Goal: Book appointment/travel/reservation

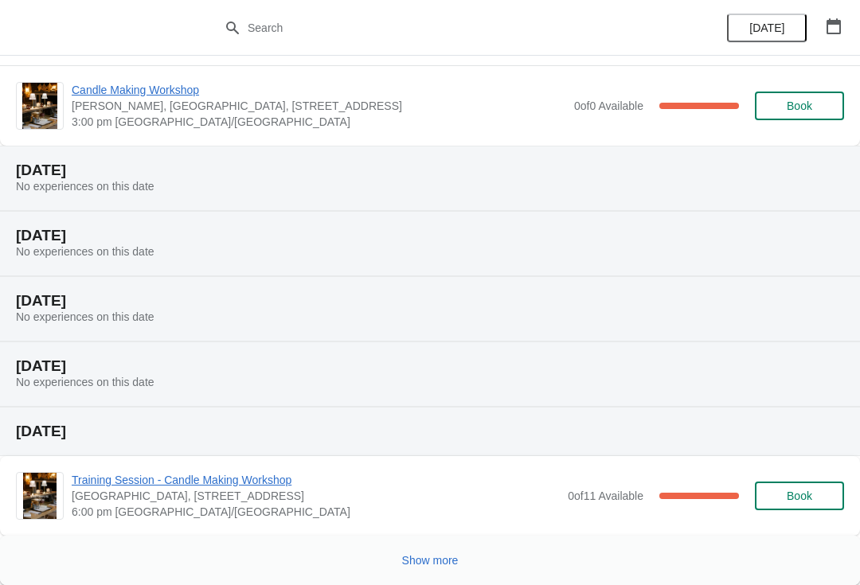
scroll to position [356, 0]
click at [439, 550] on button "Show more" at bounding box center [430, 560] width 69 height 29
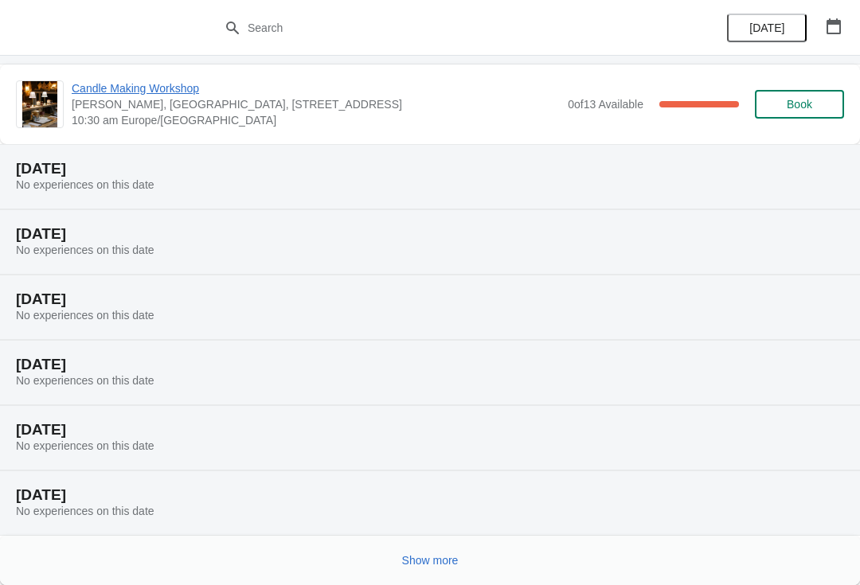
scroll to position [942, 0]
click at [464, 540] on div "Show more" at bounding box center [423, 554] width 841 height 30
click at [462, 552] on button "Show more" at bounding box center [430, 560] width 69 height 29
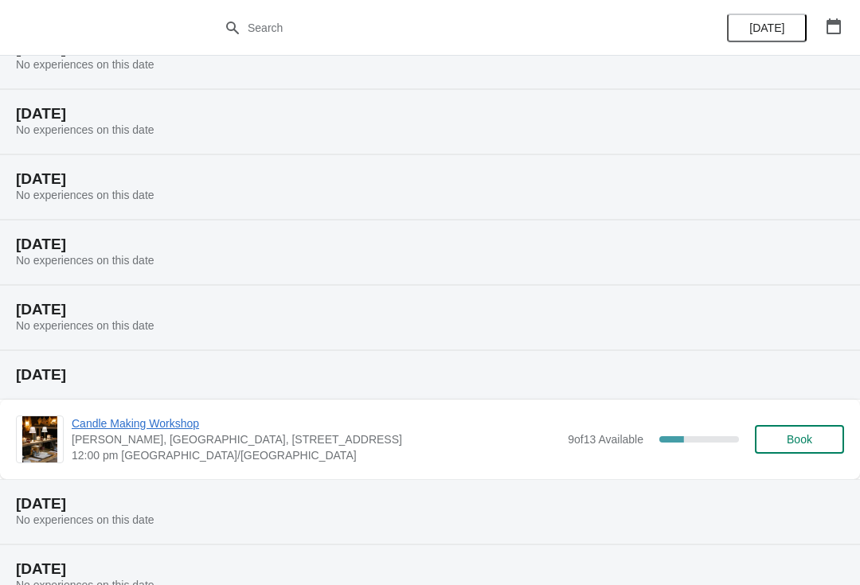
scroll to position [1560, 0]
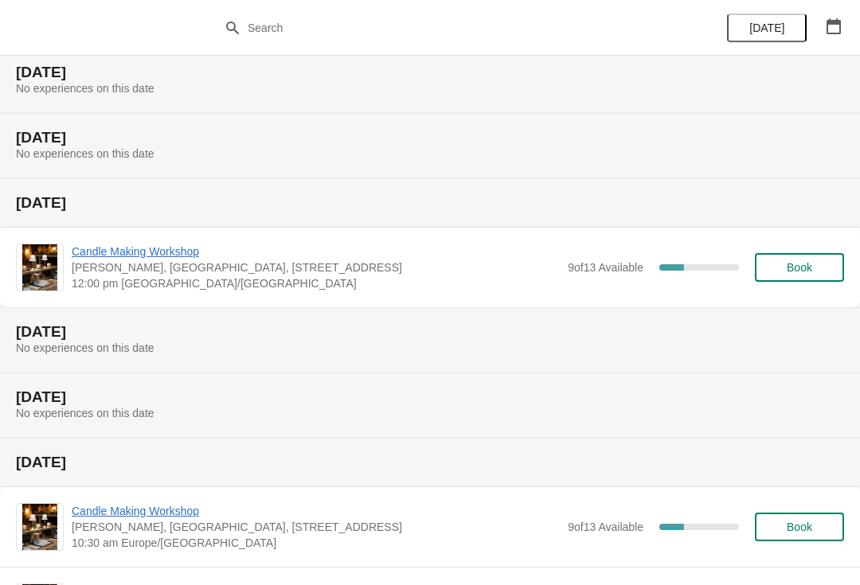
click at [815, 262] on span "Book" at bounding box center [799, 267] width 60 height 13
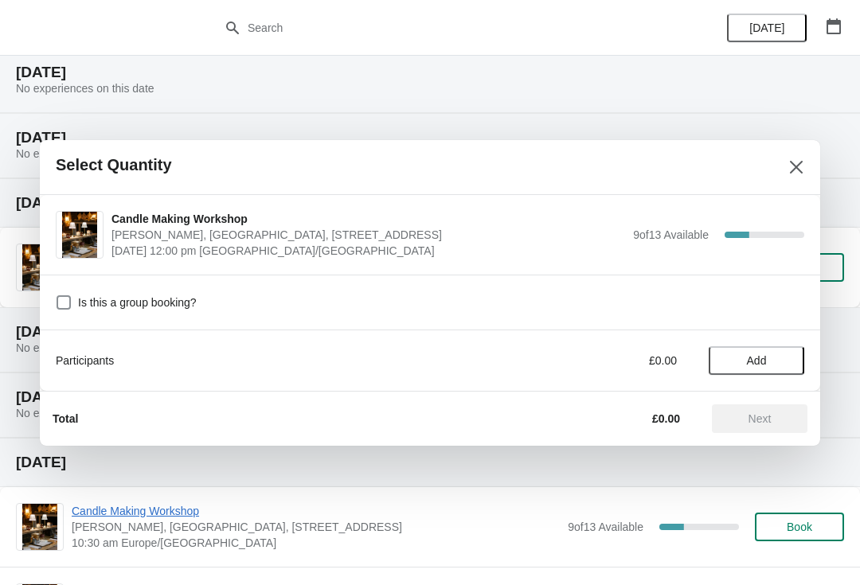
click at [775, 368] on button "Add" at bounding box center [756, 360] width 96 height 29
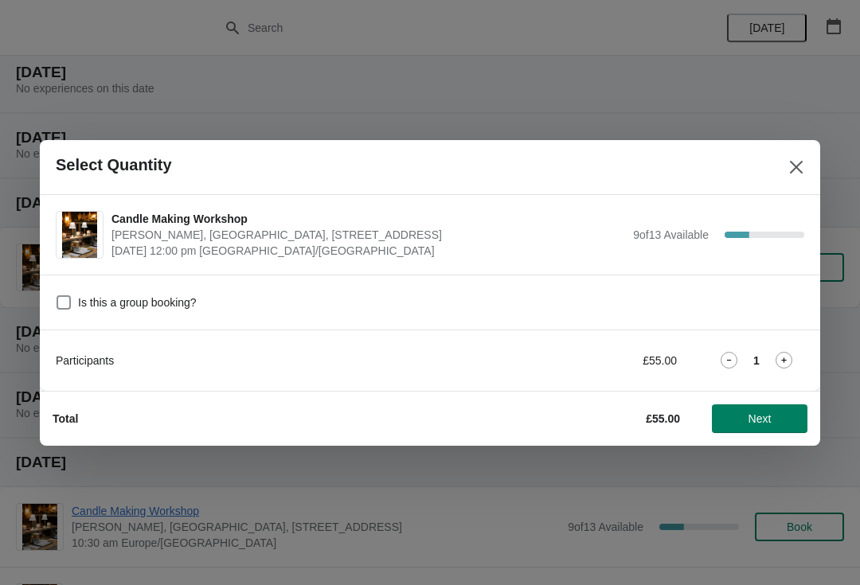
click at [759, 427] on button "Next" at bounding box center [760, 418] width 96 height 29
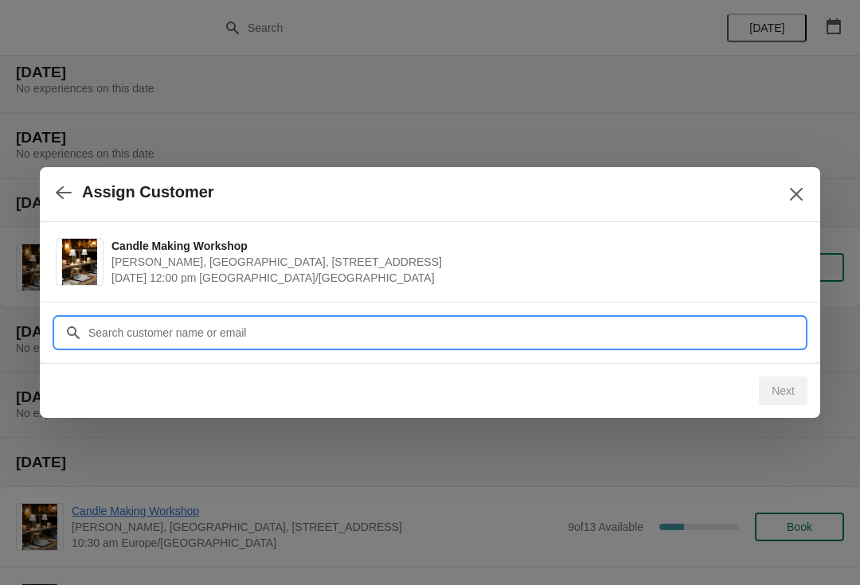
click at [610, 333] on input "Customer" at bounding box center [446, 332] width 716 height 29
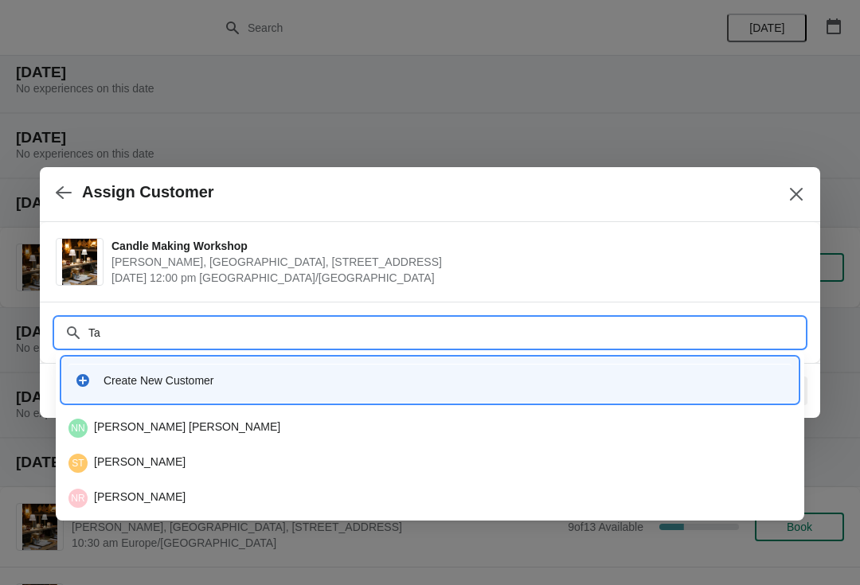
type input "T"
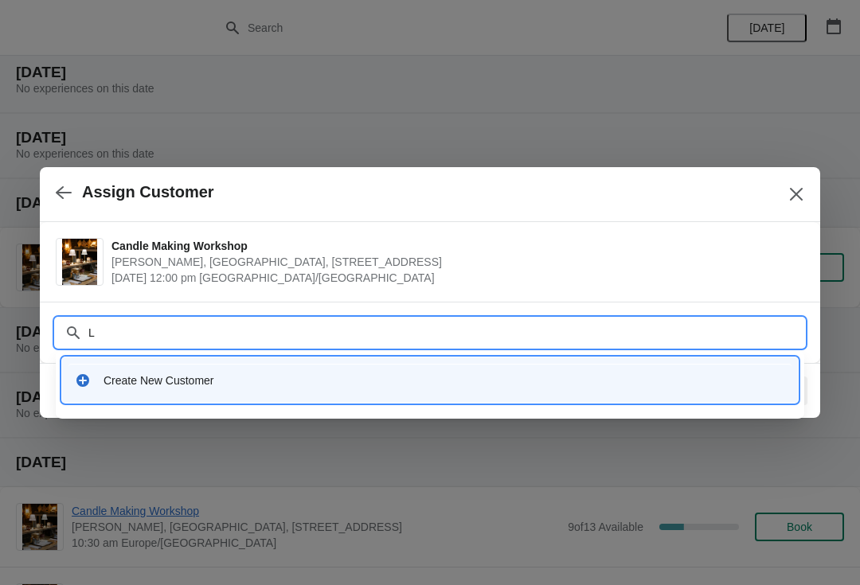
type input "La"
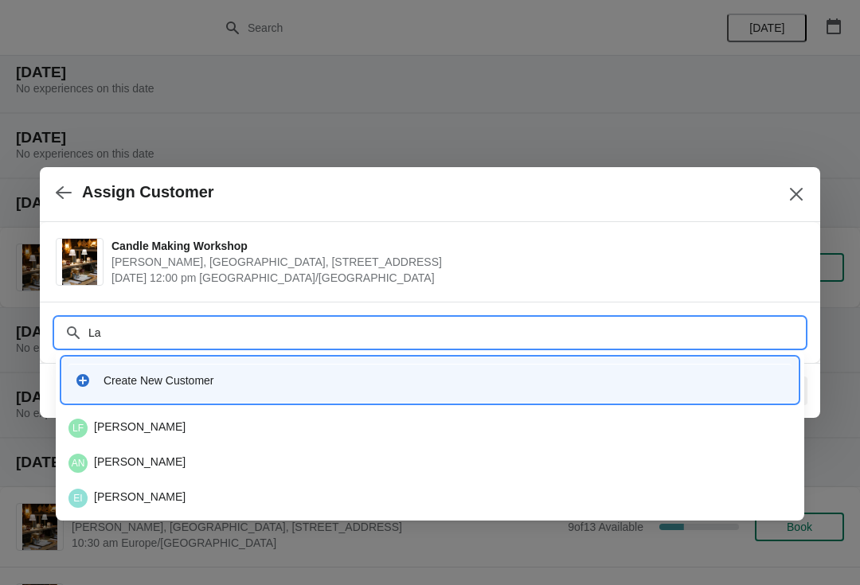
click at [254, 425] on div "LF [PERSON_NAME]" at bounding box center [429, 428] width 723 height 19
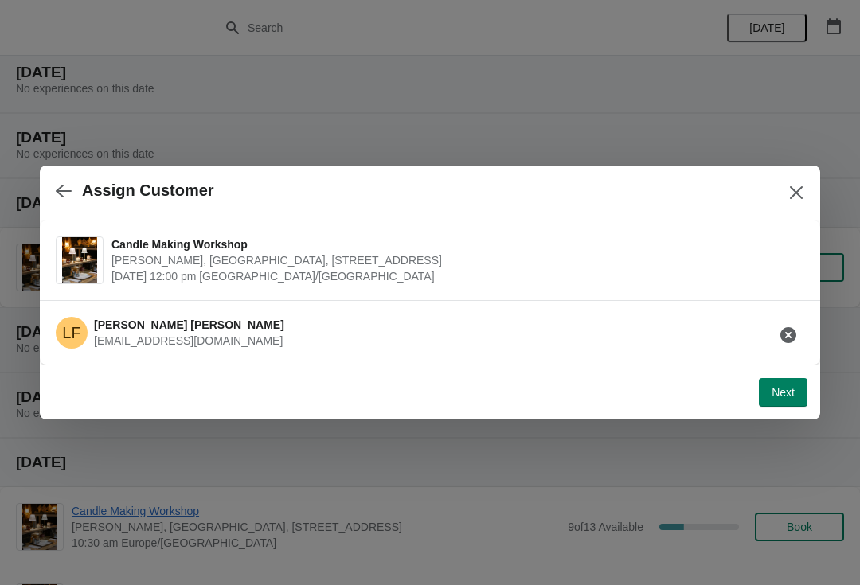
click at [178, 390] on div "Next" at bounding box center [426, 389] width 761 height 35
click at [792, 343] on button "button" at bounding box center [788, 335] width 29 height 29
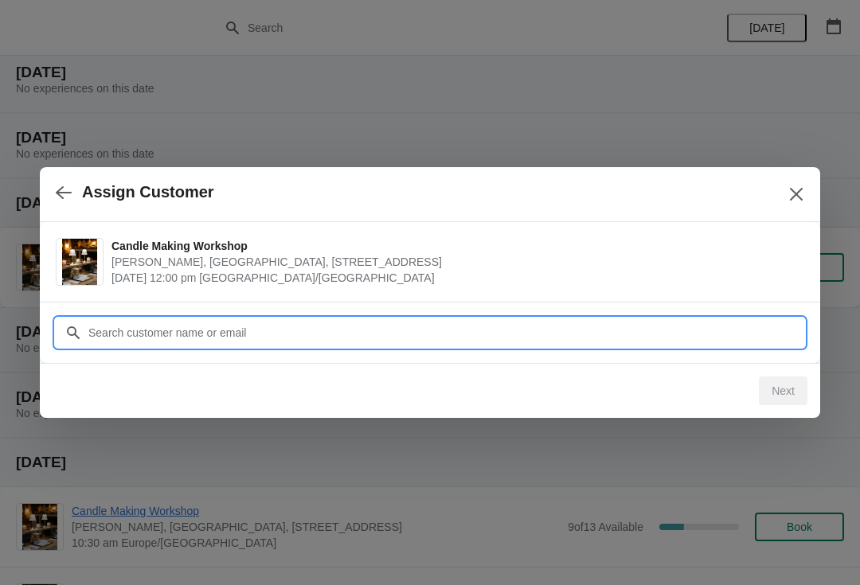
click at [717, 330] on input "Customer" at bounding box center [446, 332] width 716 height 29
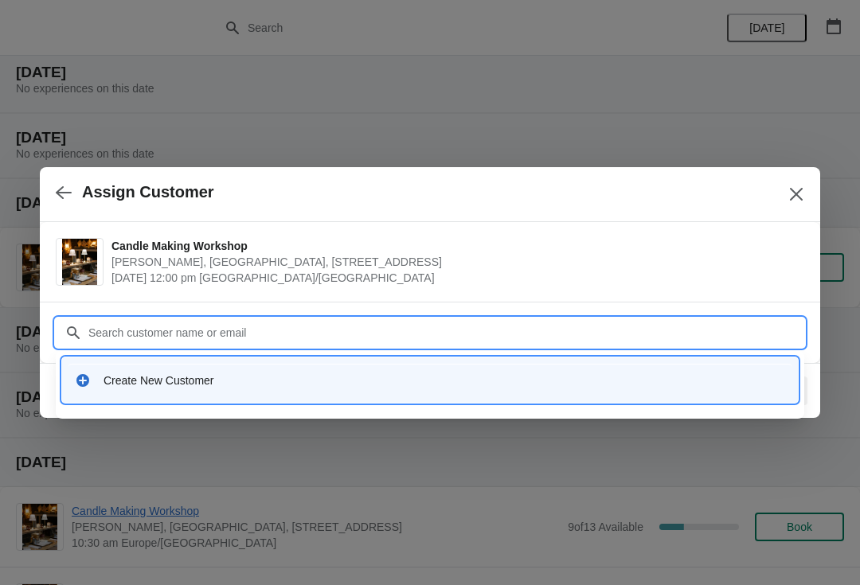
click at [94, 383] on div "Create New Customer" at bounding box center [430, 381] width 710 height 16
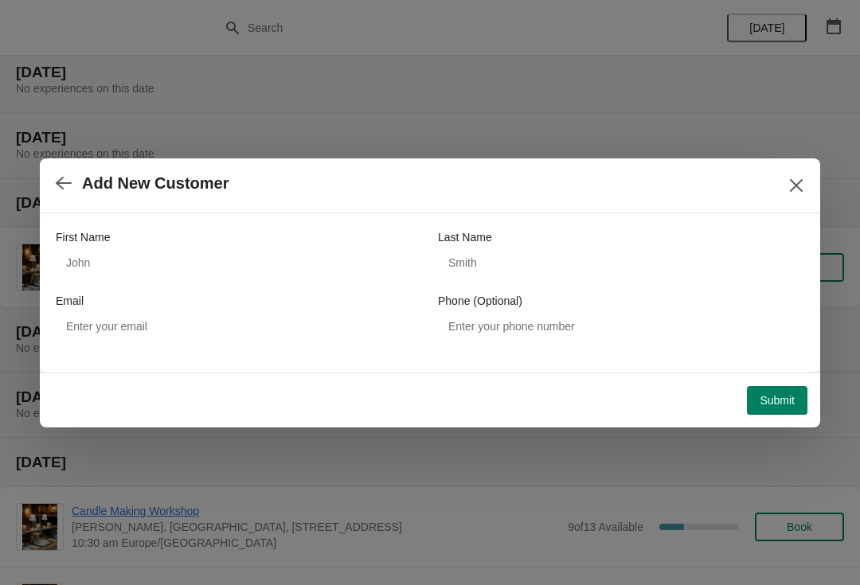
click at [780, 404] on span "Submit" at bounding box center [776, 400] width 35 height 13
click at [792, 175] on button "Close" at bounding box center [796, 185] width 29 height 29
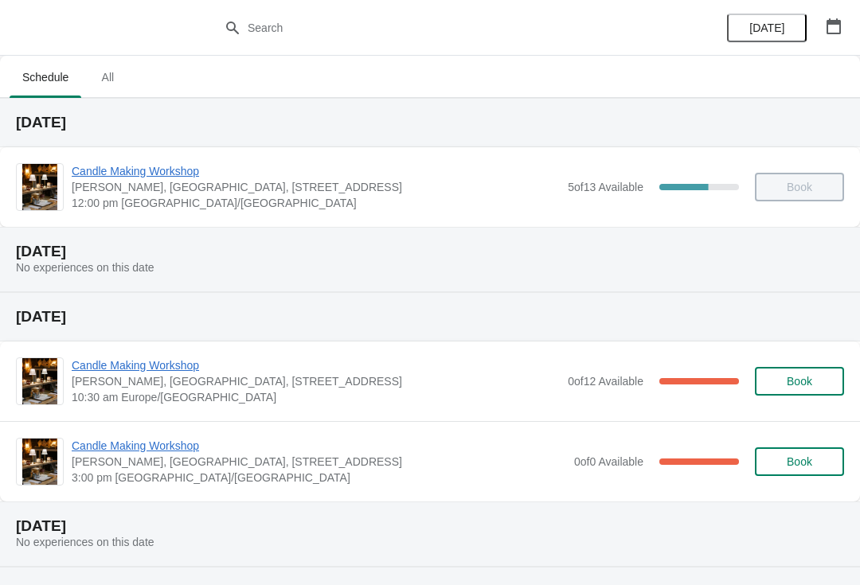
scroll to position [0, 0]
click at [100, 76] on span "All" at bounding box center [108, 77] width 40 height 29
